Goal: Task Accomplishment & Management: Manage account settings

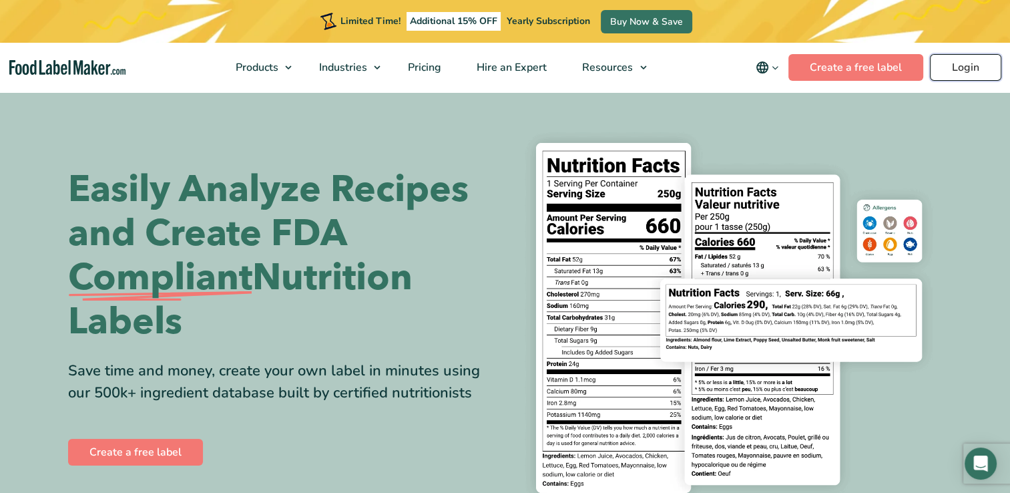
click at [955, 67] on link "Login" at bounding box center [965, 67] width 71 height 27
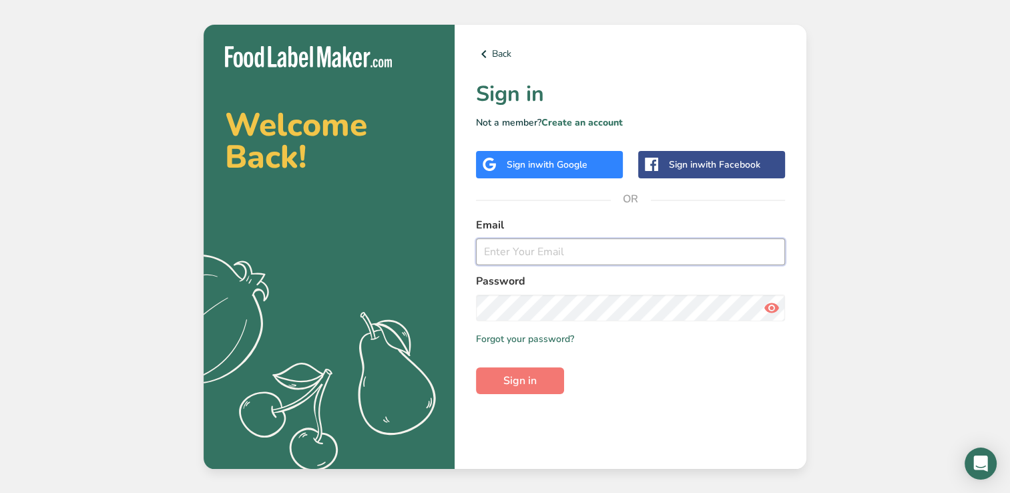
type input "roblafond@jtmfoodgroup.com"
click at [768, 308] on icon at bounding box center [771, 308] width 16 height 24
click at [527, 376] on span "Sign in" at bounding box center [519, 380] width 33 height 16
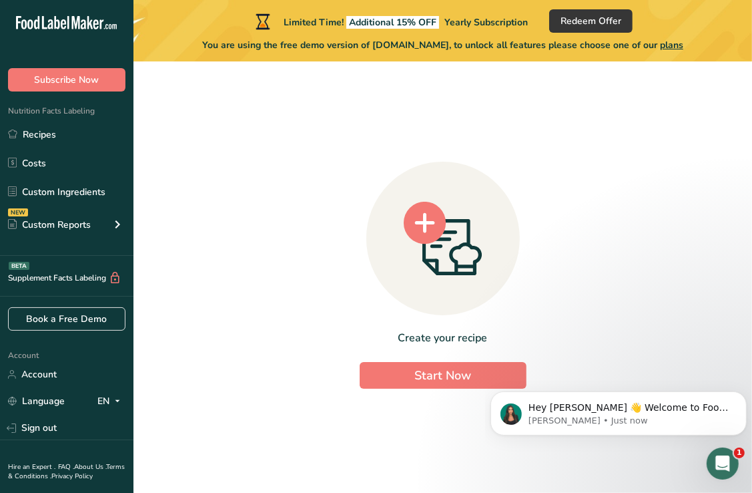
click at [712, 115] on div "Create your recipe Start Now" at bounding box center [443, 271] width 576 height 399
click at [89, 71] on button "Subscribe Now" at bounding box center [66, 79] width 117 height 23
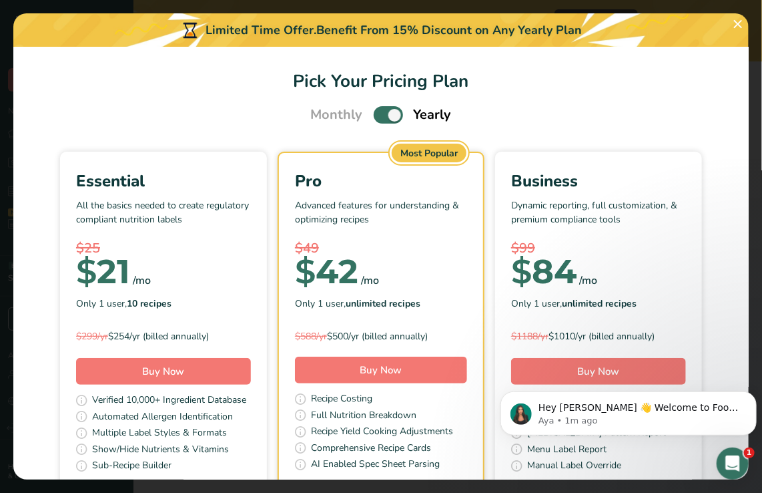
click at [516, 30] on div "Benefit From 15% Discount on Any Yearly Plan" at bounding box center [449, 30] width 266 height 18
